Goal: Navigation & Orientation: Find specific page/section

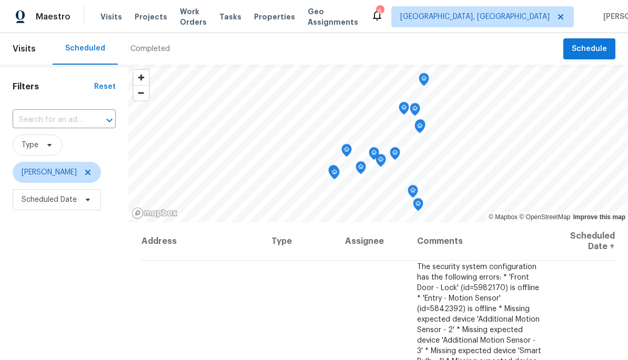
scroll to position [576, 0]
